Goal: Task Accomplishment & Management: Manage account settings

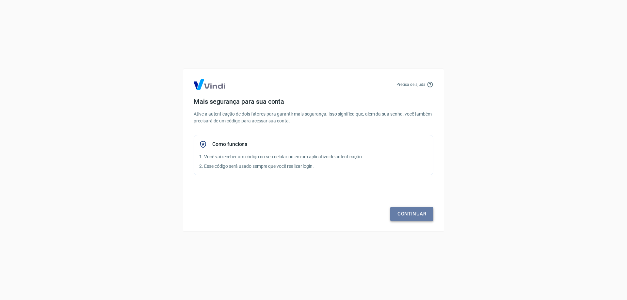
click at [414, 215] on link "Continuar" at bounding box center [411, 214] width 43 height 14
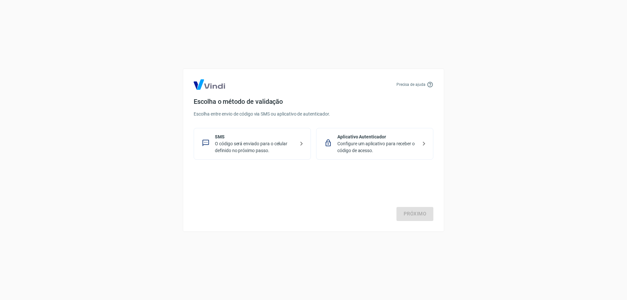
click at [247, 145] on p "O código será enviado para o celular definido no próximo passo." at bounding box center [255, 148] width 80 height 14
click at [387, 143] on p "Configure um aplicativo para receber o código de acesso." at bounding box center [378, 148] width 80 height 14
click at [270, 141] on p "O código será enviado para o celular definido no próximo passo." at bounding box center [255, 148] width 80 height 14
click at [417, 215] on link "Próximo" at bounding box center [415, 214] width 37 height 14
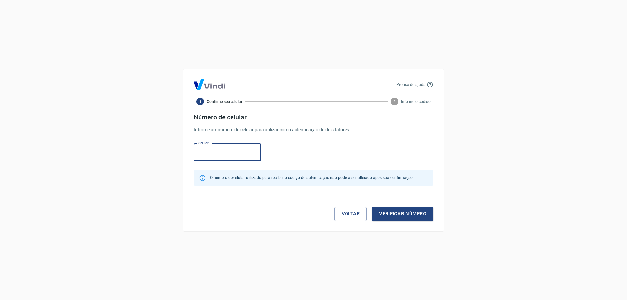
click at [231, 149] on input "Celular" at bounding box center [227, 152] width 67 height 17
type input "(4"
click at [372, 207] on button "Verificar número" at bounding box center [402, 214] width 61 height 14
type input "(1"
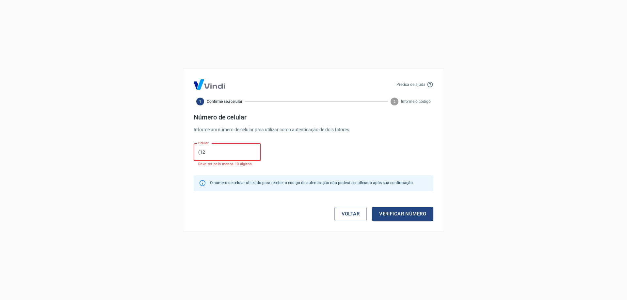
type input "(1"
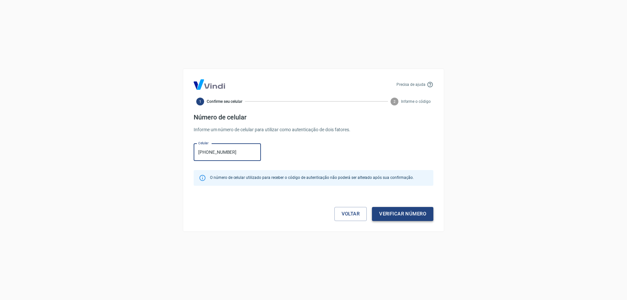
type input "[PHONE_NUMBER]"
click at [403, 218] on button "Verificar número" at bounding box center [402, 214] width 61 height 14
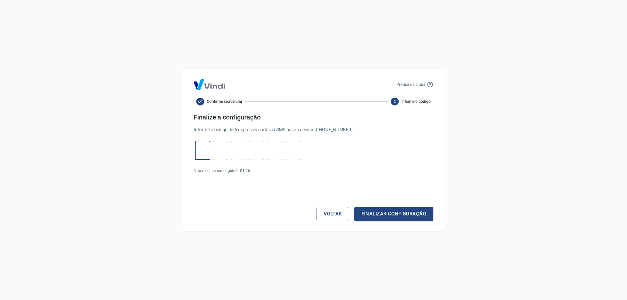
click at [204, 149] on input "tel" at bounding box center [202, 150] width 15 height 14
type input "6"
type input "5"
type input "6"
type input "2"
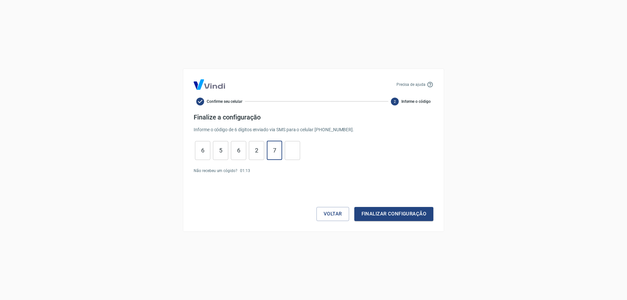
type input "7"
type input "3"
click at [380, 215] on button "Finalizar configuração" at bounding box center [394, 214] width 79 height 14
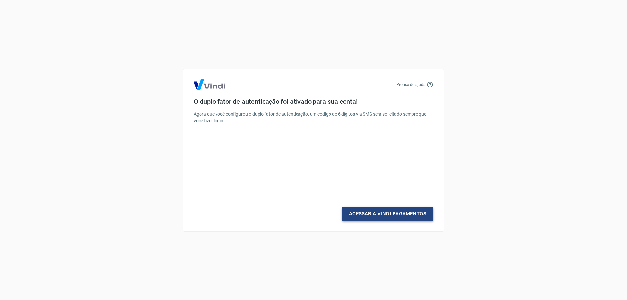
click at [391, 216] on link "Acessar a Vindi Pagamentos" at bounding box center [387, 214] width 91 height 14
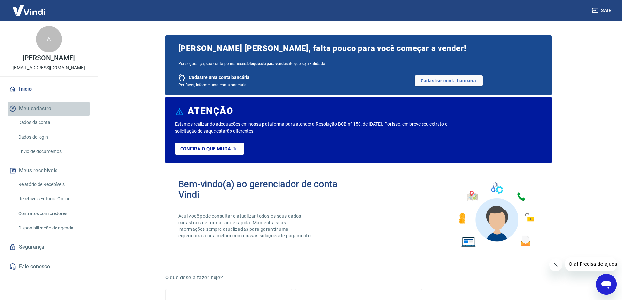
click at [36, 116] on button "Meu cadastro" at bounding box center [49, 109] width 82 height 14
click at [36, 129] on link "Dados da conta" at bounding box center [53, 122] width 74 height 13
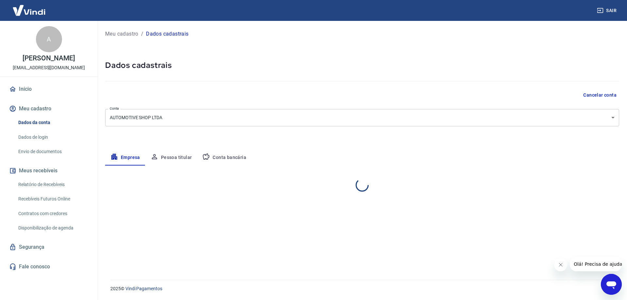
select select "SP"
select select "business"
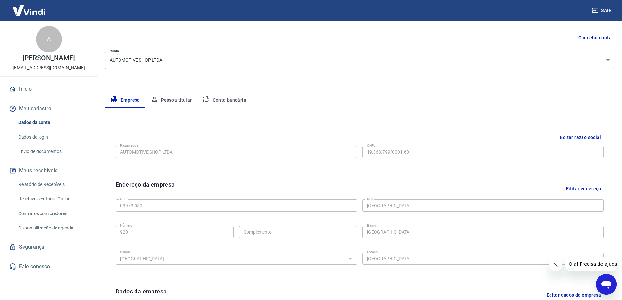
scroll to position [33, 0]
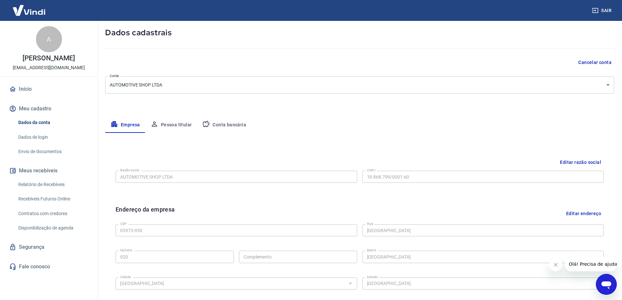
click at [173, 125] on button "Pessoa titular" at bounding box center [171, 125] width 52 height 16
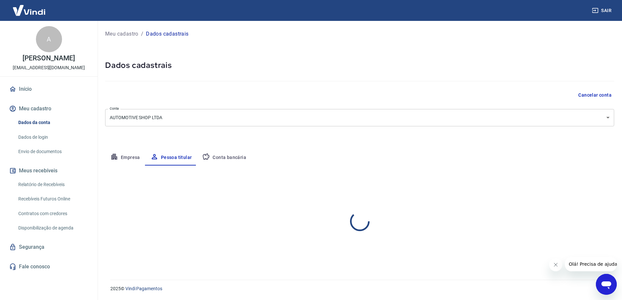
scroll to position [0, 0]
click at [237, 155] on button "Conta bancária" at bounding box center [224, 158] width 55 height 16
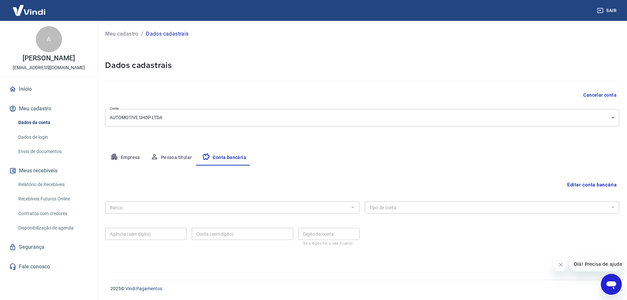
click at [591, 186] on button "Editar conta bancária" at bounding box center [592, 185] width 55 height 12
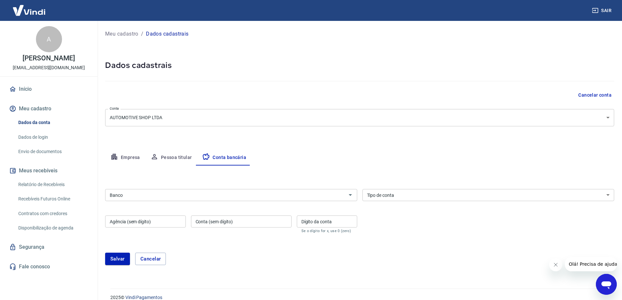
click at [162, 192] on input "Banco" at bounding box center [226, 195] width 238 height 8
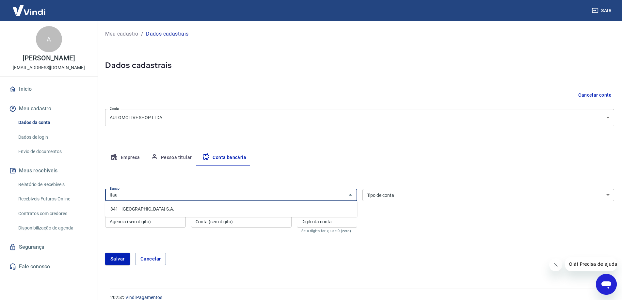
click at [149, 208] on li "341 - [GEOGRAPHIC_DATA] S.A." at bounding box center [231, 209] width 252 height 11
type input "341 - [GEOGRAPHIC_DATA] S.A."
click at [408, 195] on select "Conta Corrente Conta Poupança" at bounding box center [489, 195] width 252 height 12
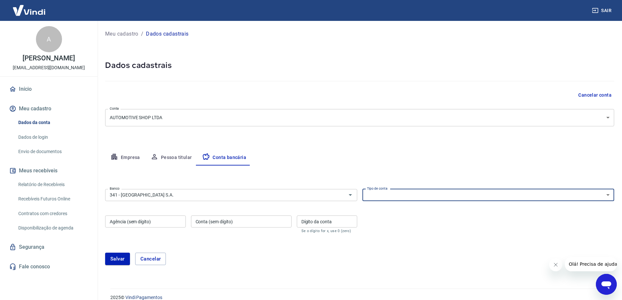
select select "1"
click at [363, 189] on select "Conta Corrente Conta Poupança" at bounding box center [489, 195] width 252 height 12
click at [166, 227] on input "Agência (sem dígito)" at bounding box center [145, 222] width 81 height 12
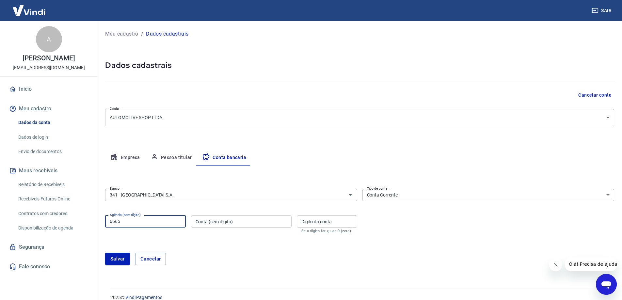
type input "6665"
click at [207, 222] on input "Conta (sem dígito)" at bounding box center [241, 222] width 101 height 12
type input "99102"
click at [330, 224] on input "Dígito da conta" at bounding box center [327, 222] width 60 height 12
type input "5"
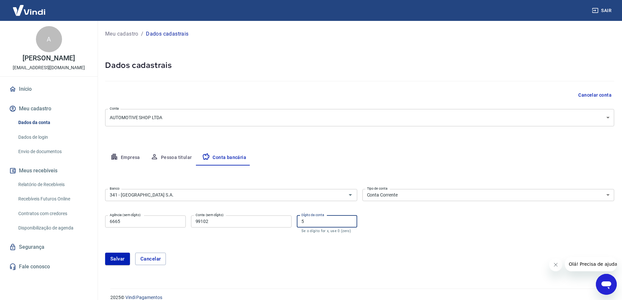
drag, startPoint x: 116, startPoint y: 259, endPoint x: 426, endPoint y: 155, distance: 326.4
click at [117, 259] on button "Salvar" at bounding box center [117, 259] width 25 height 12
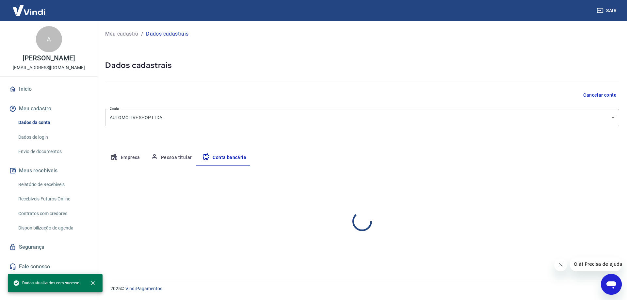
select select "1"
click at [39, 142] on link "Dados de login" at bounding box center [53, 137] width 74 height 13
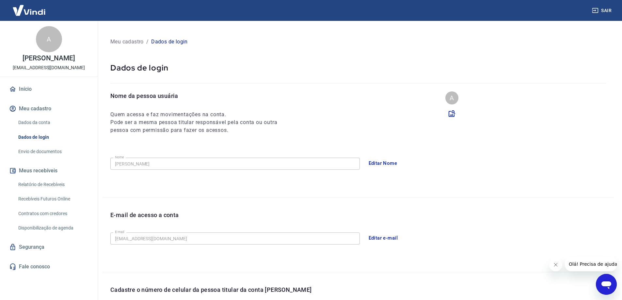
click at [42, 158] on link "Envio de documentos" at bounding box center [53, 151] width 74 height 13
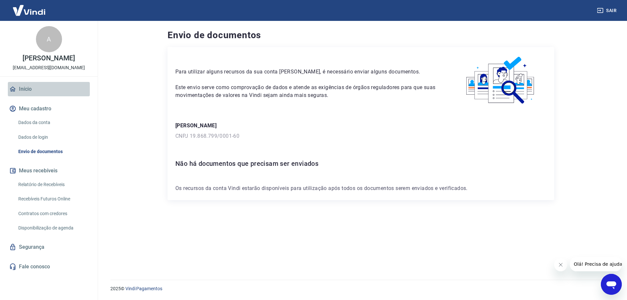
click at [27, 96] on link "Início" at bounding box center [49, 89] width 82 height 14
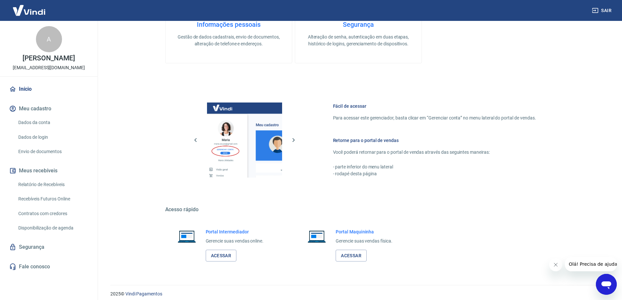
scroll to position [277, 0]
